Goal: Navigation & Orientation: Find specific page/section

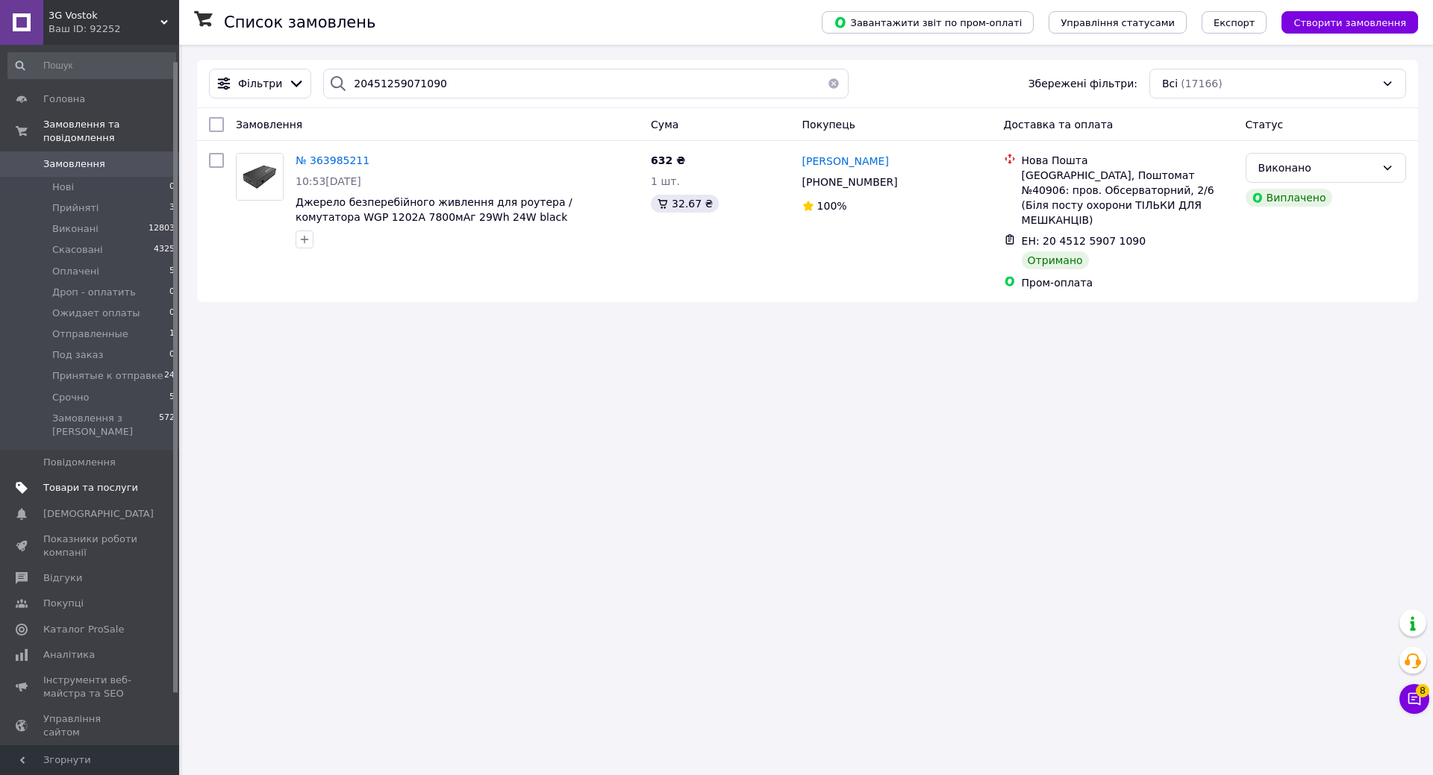
scroll to position [75, 0]
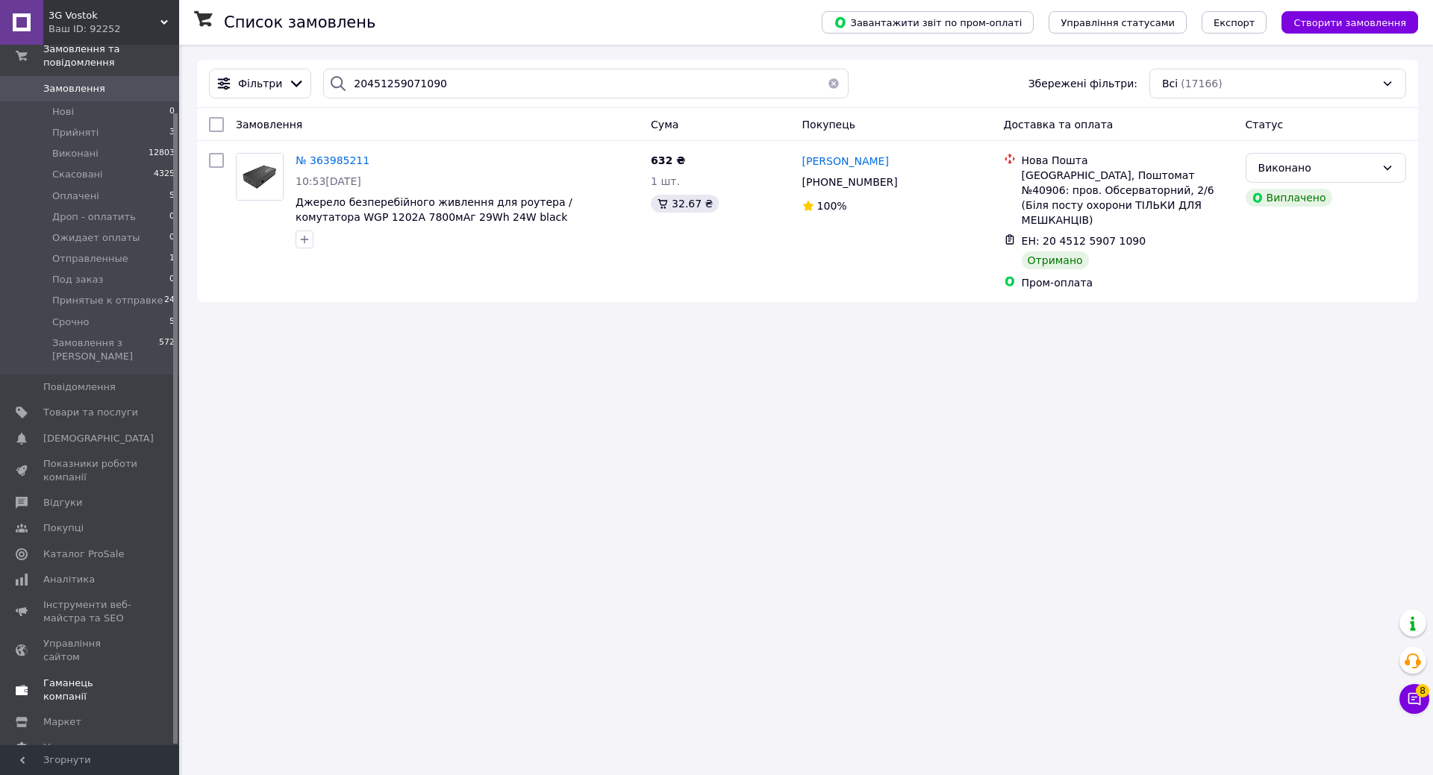
click at [79, 677] on span "Гаманець компанії" at bounding box center [90, 690] width 95 height 27
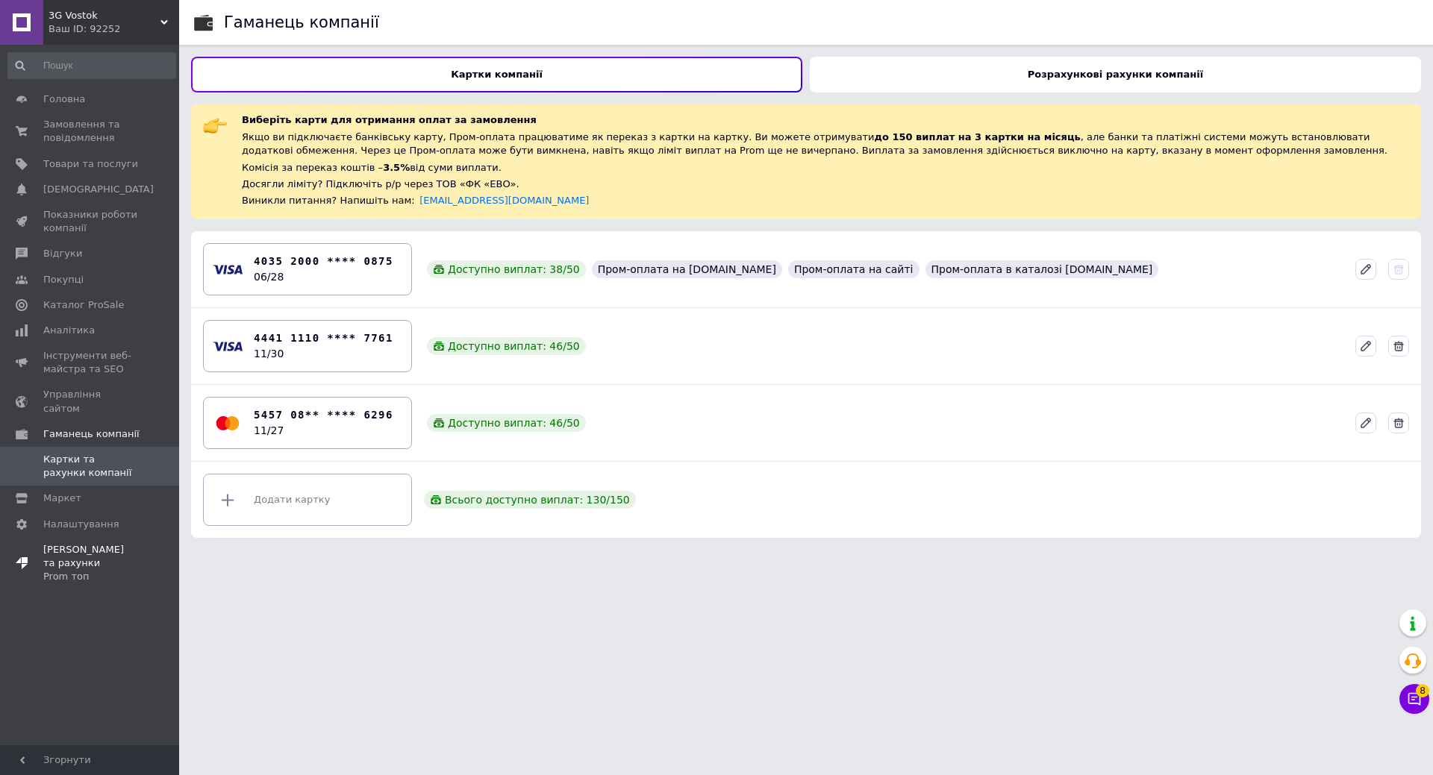
click at [71, 543] on span "[PERSON_NAME] та рахунки Prom топ" at bounding box center [90, 563] width 95 height 41
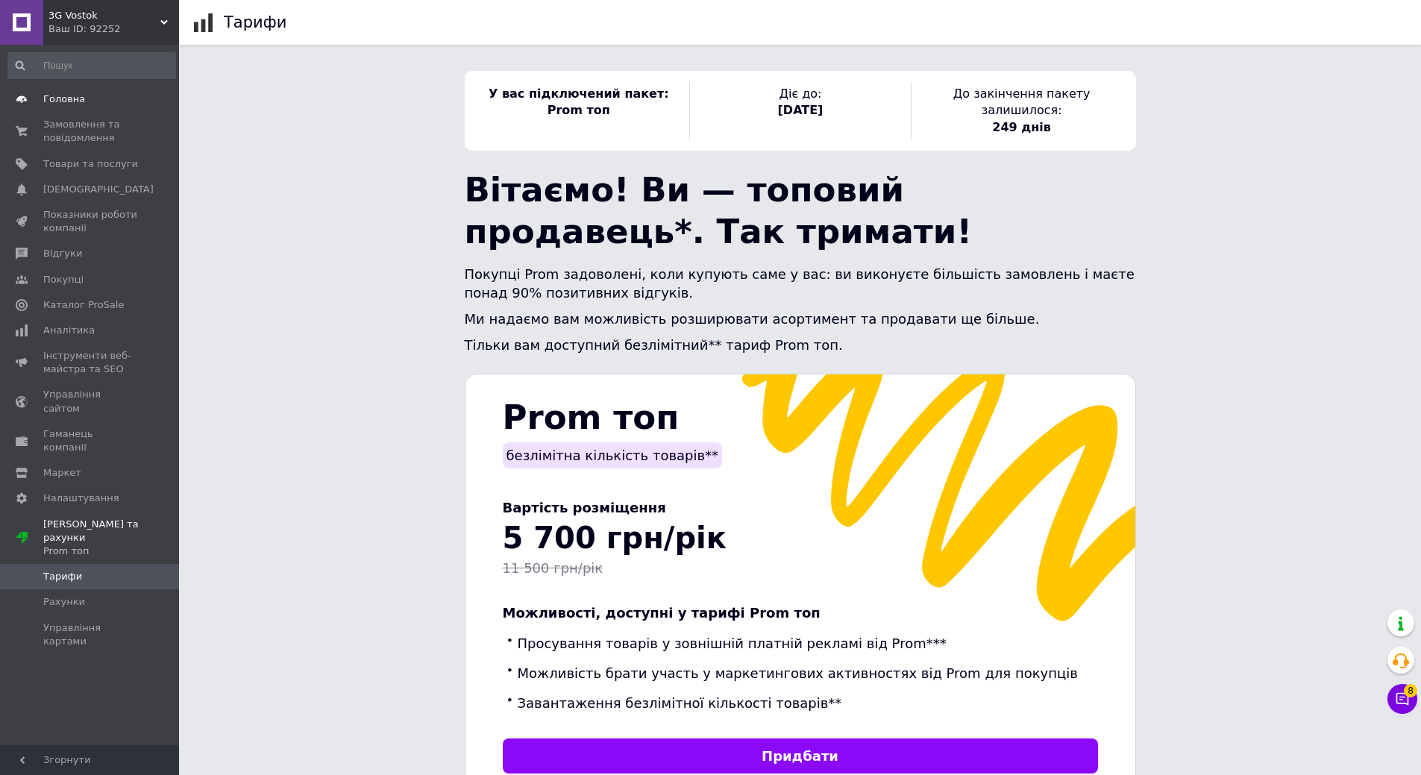
click at [57, 98] on span "Головна" at bounding box center [64, 99] width 42 height 13
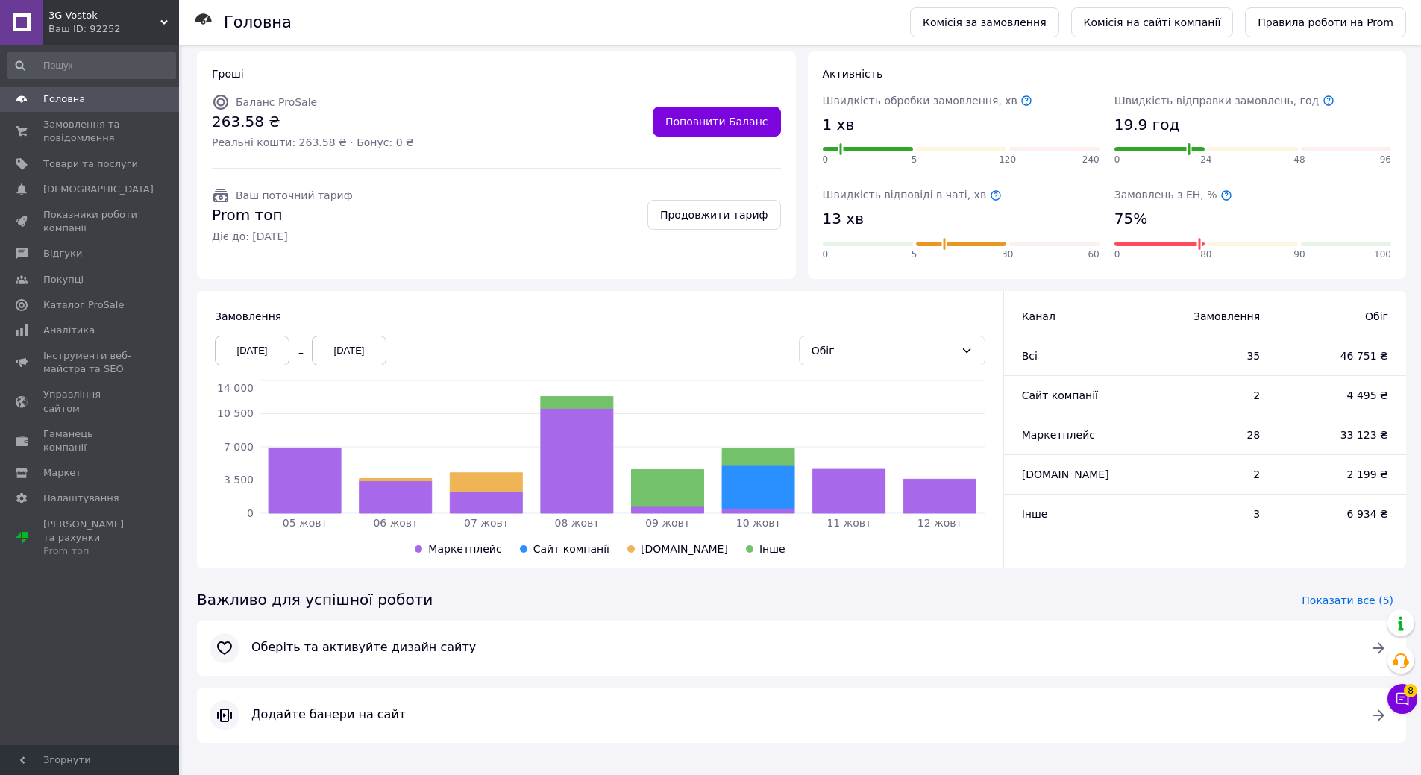
scroll to position [140, 0]
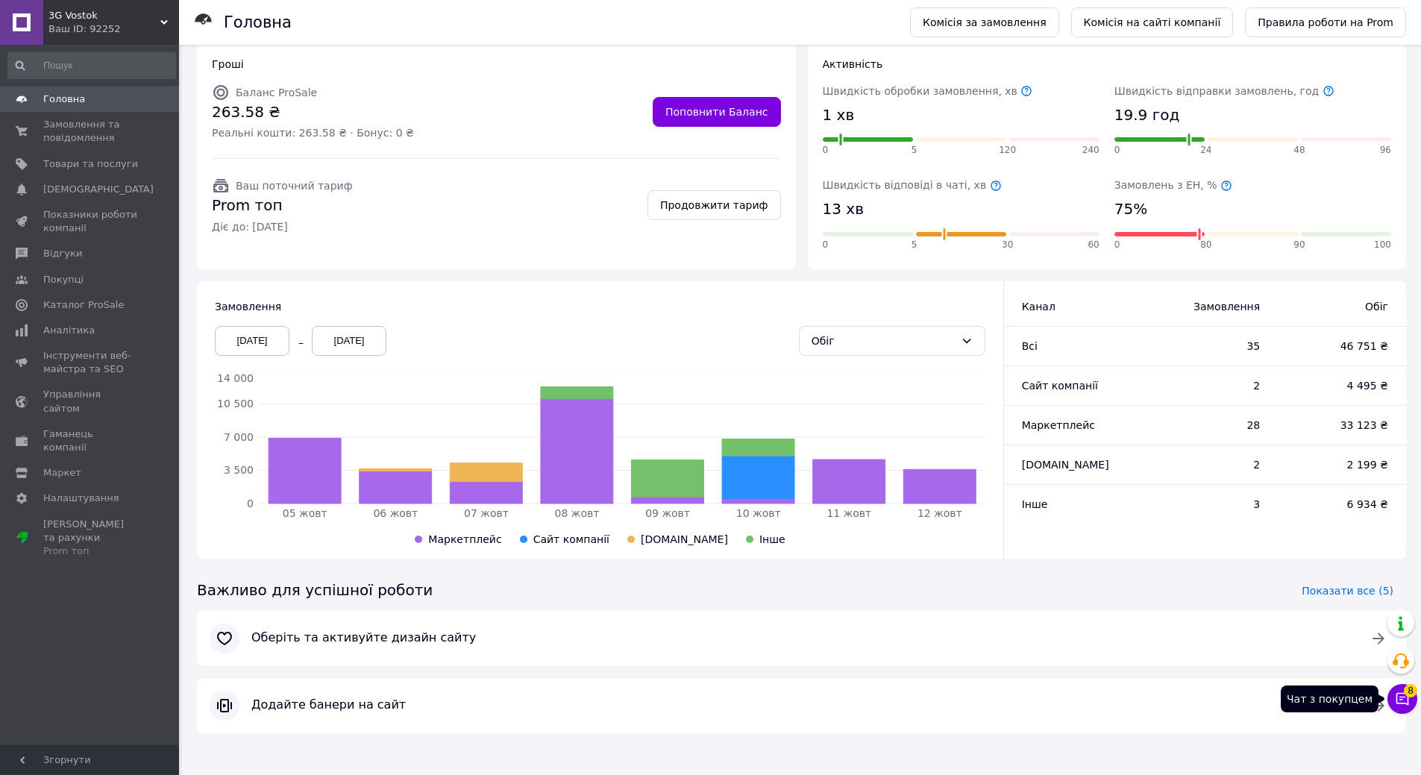
click at [1401, 698] on icon at bounding box center [1402, 699] width 15 height 15
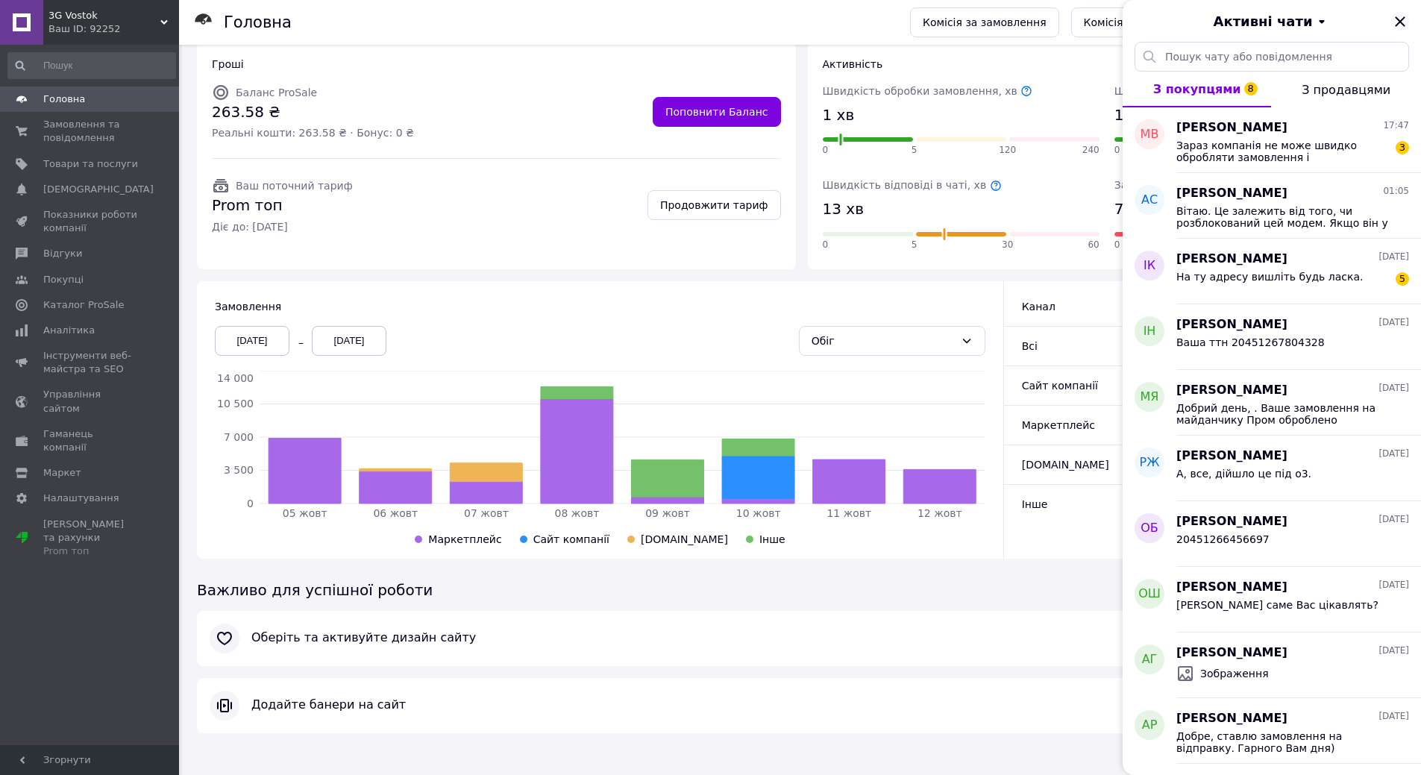
click at [1405, 24] on icon "Закрити" at bounding box center [1401, 22] width 18 height 18
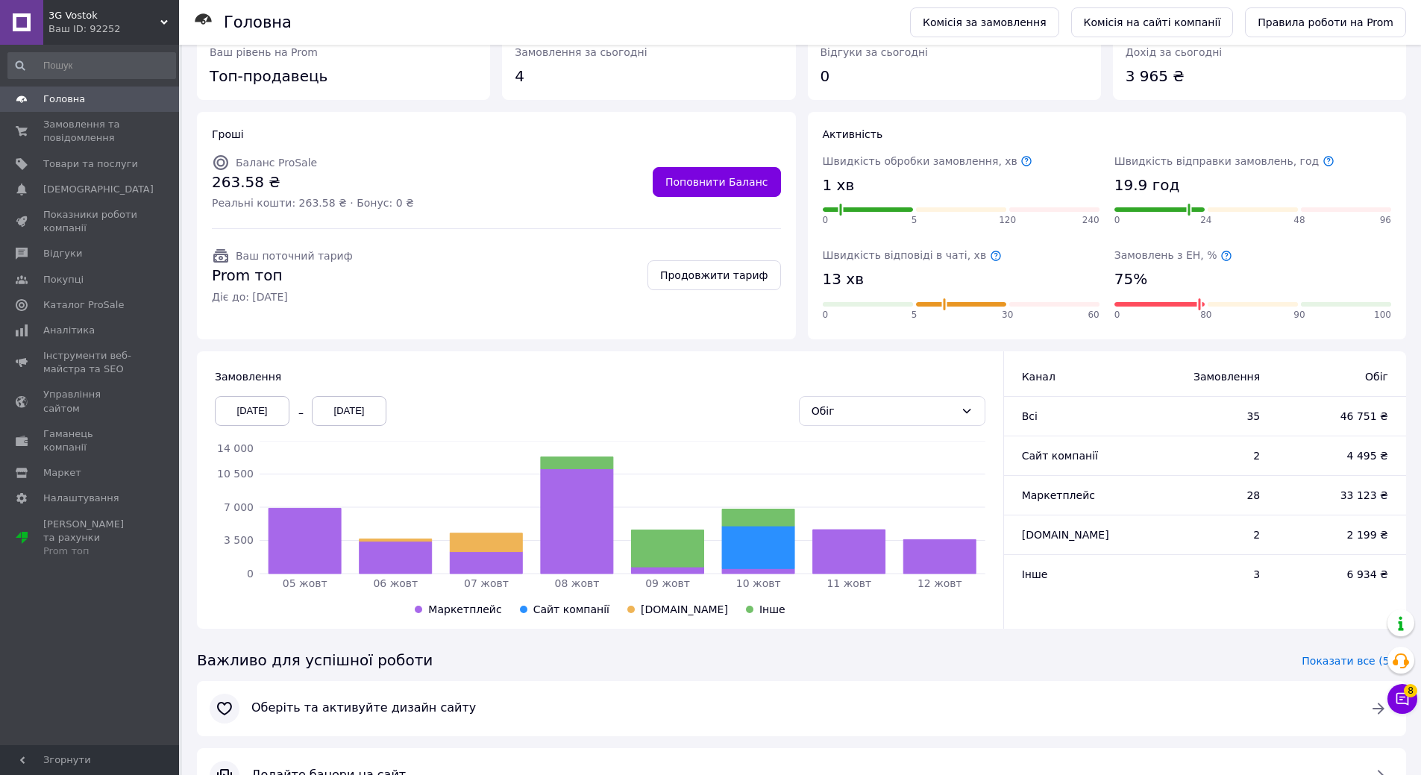
scroll to position [0, 0]
